Goal: Check status: Check status

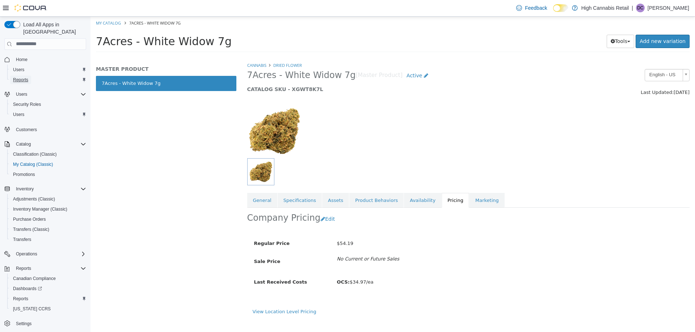
click at [27, 77] on span "Reports" at bounding box center [20, 80] width 15 height 6
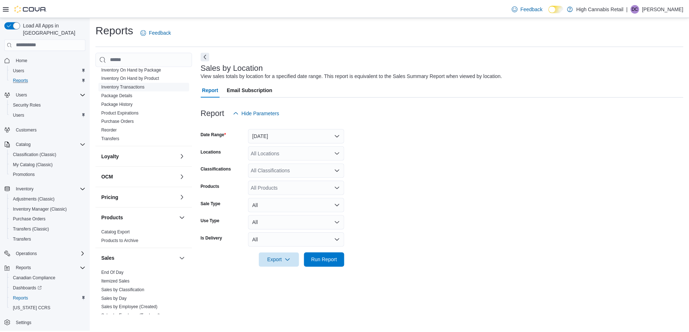
scroll to position [356, 0]
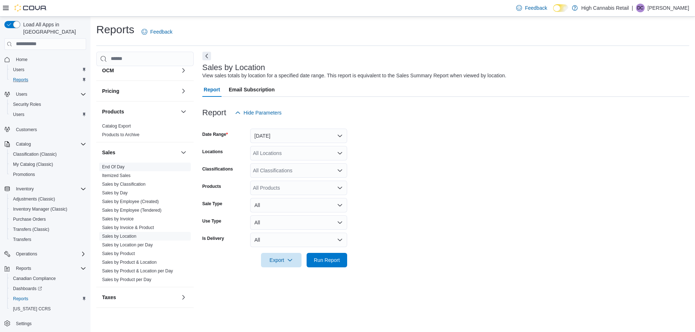
click at [113, 165] on link "End Of Day" at bounding box center [113, 167] width 22 height 5
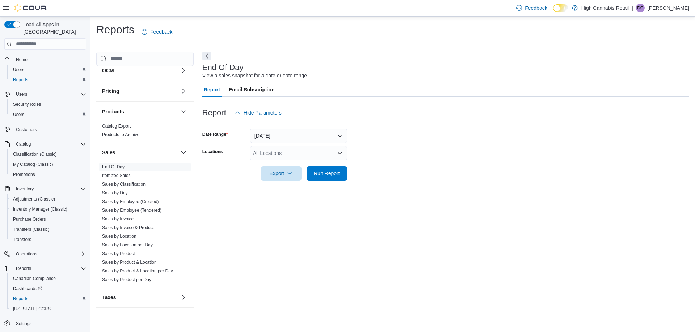
click at [280, 155] on div "All Locations" at bounding box center [298, 153] width 97 height 14
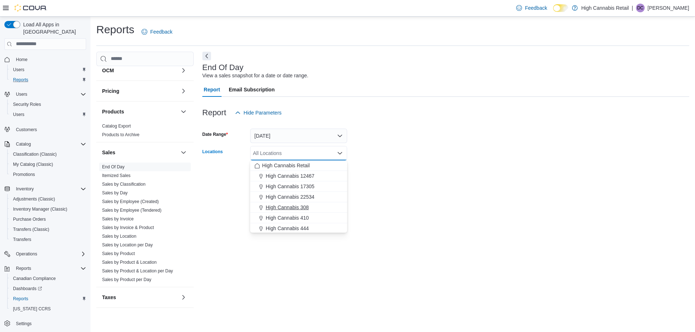
click at [306, 208] on span "High Cannabis 308" at bounding box center [287, 207] width 43 height 7
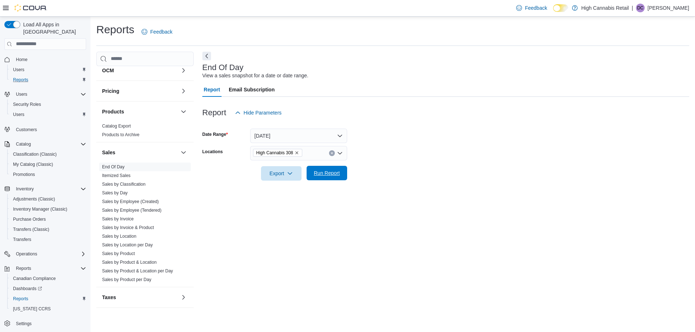
drag, startPoint x: 370, startPoint y: 167, endPoint x: 342, endPoint y: 173, distance: 28.8
click at [369, 168] on form "Date Range [DATE] Locations High Cannabis 308 Export Run Report" at bounding box center [445, 150] width 487 height 61
click at [340, 174] on span "Run Report" at bounding box center [327, 173] width 32 height 14
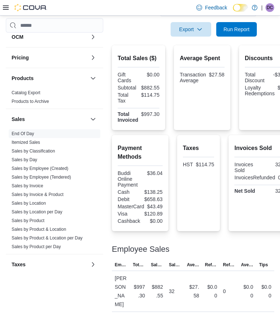
scroll to position [148, 0]
